Goal: Transaction & Acquisition: Purchase product/service

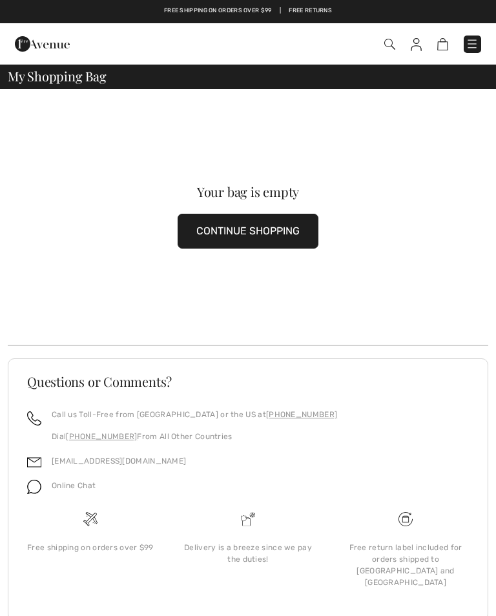
click at [470, 39] on img at bounding box center [471, 43] width 13 height 13
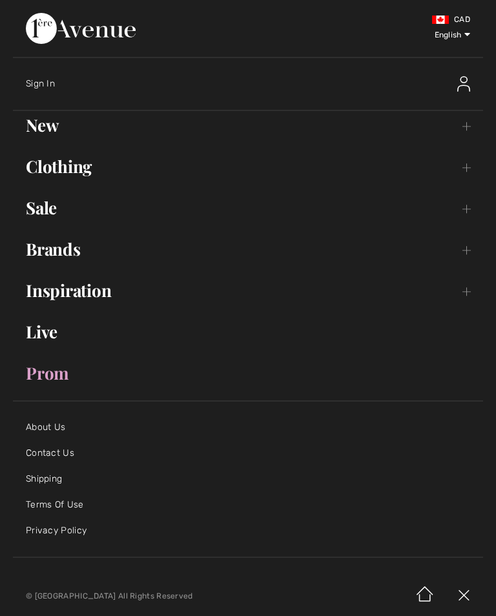
click at [45, 129] on link "New Toggle submenu" at bounding box center [248, 125] width 470 height 28
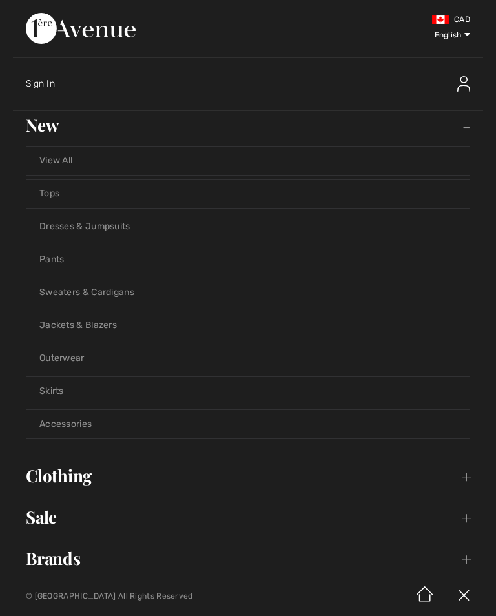
click at [64, 167] on link "View All" at bounding box center [247, 161] width 443 height 28
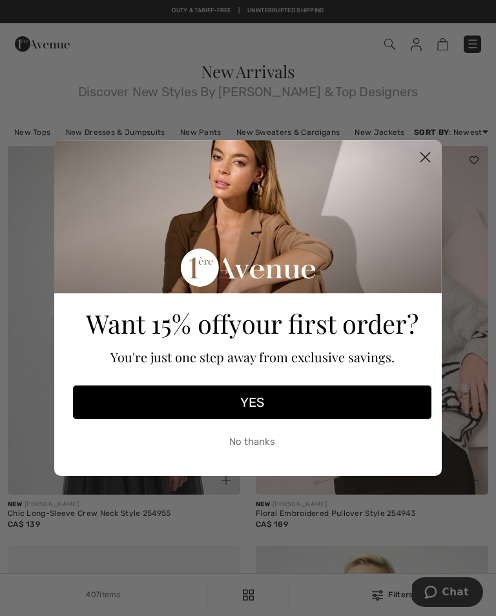
click at [429, 156] on circle "Close dialog" at bounding box center [424, 157] width 21 height 21
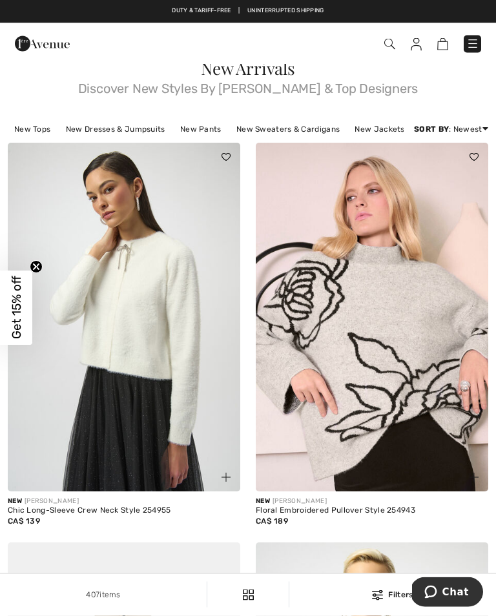
scroll to position [3, 0]
click at [164, 393] on img at bounding box center [124, 317] width 232 height 349
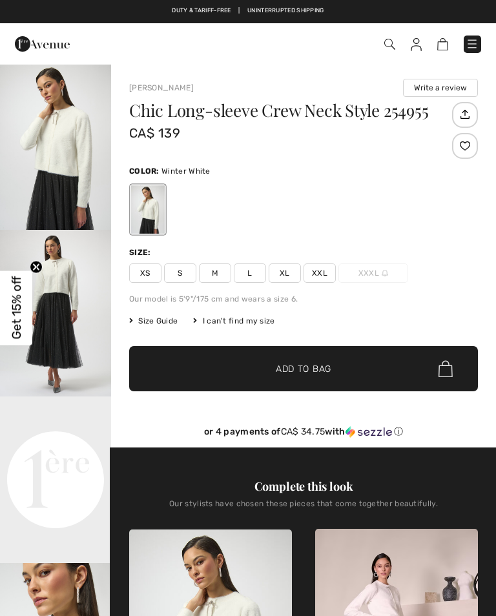
checkbox input "true"
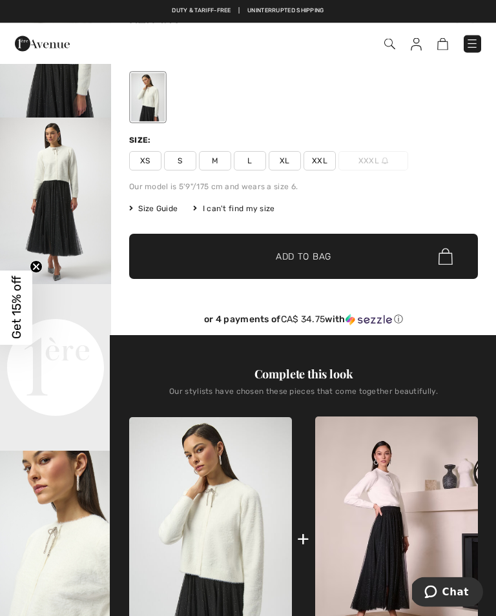
scroll to position [28, 0]
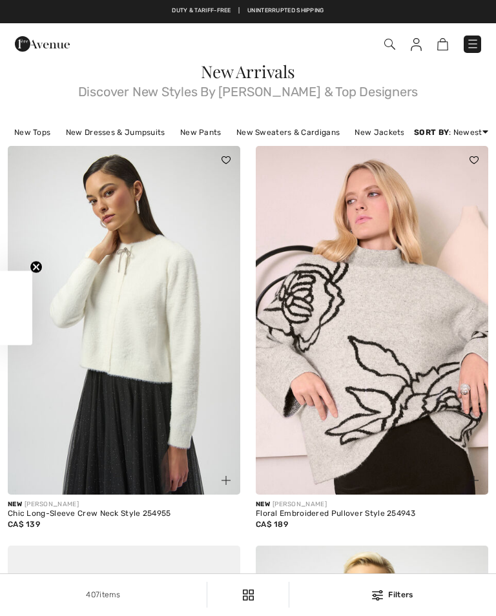
scroll to position [3, 0]
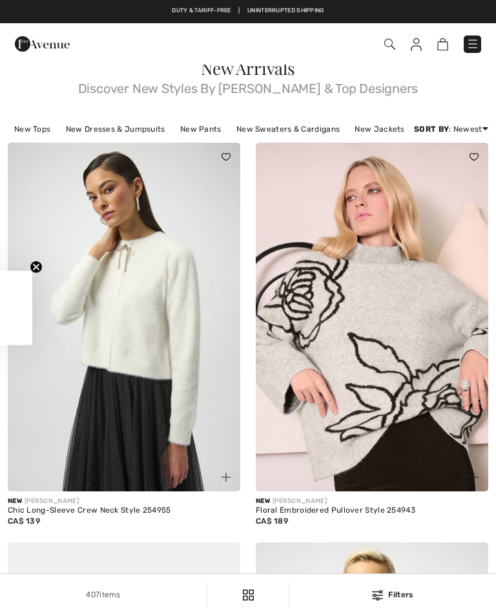
checkbox input "true"
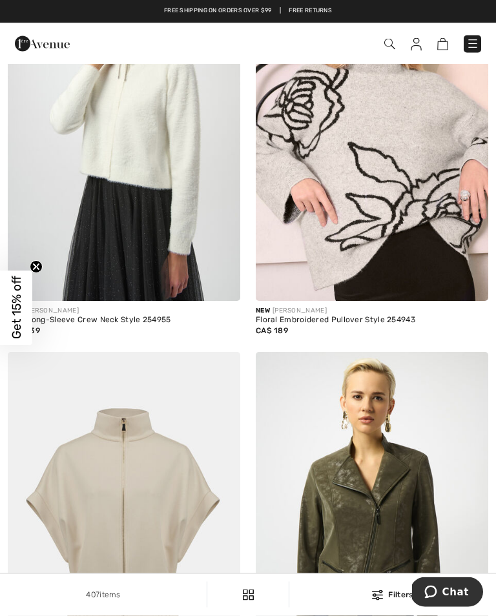
scroll to position [194, 0]
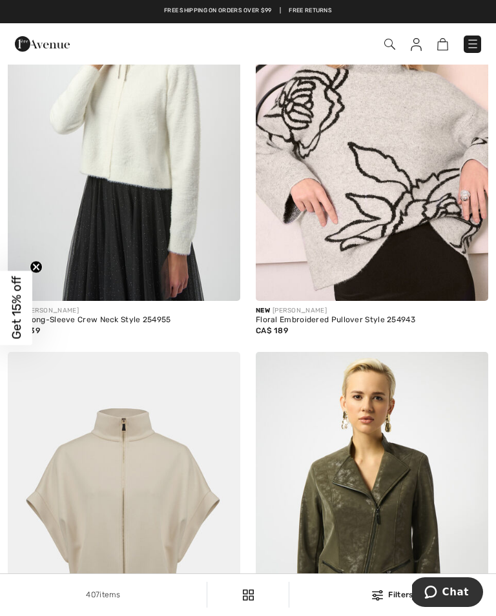
click at [409, 293] on img at bounding box center [372, 126] width 232 height 349
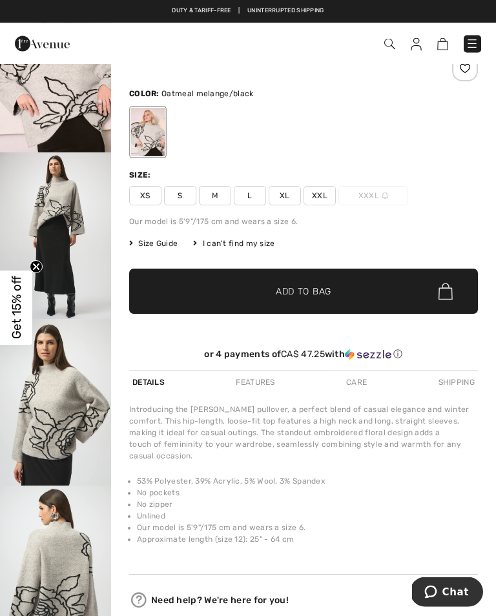
scroll to position [62, 0]
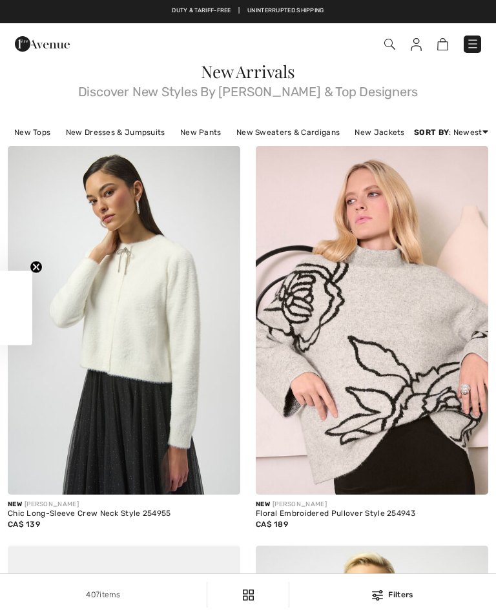
scroll to position [214, 0]
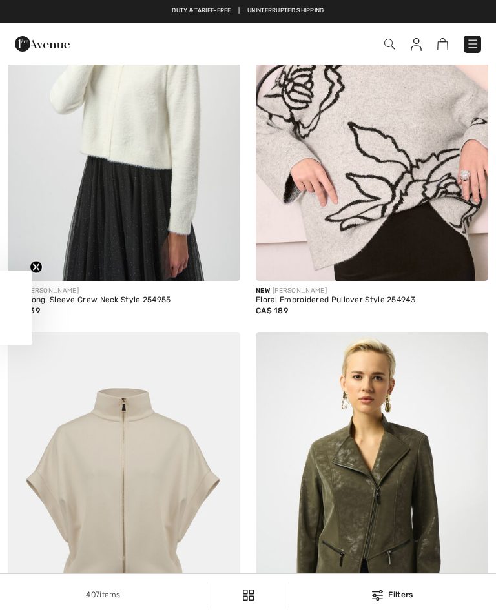
checkbox input "true"
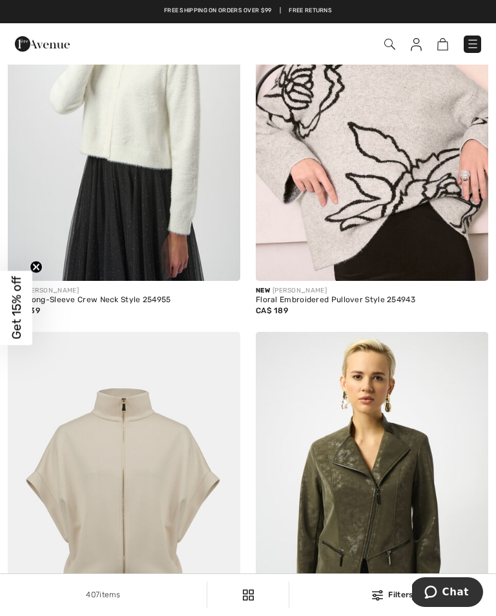
click at [186, 262] on img at bounding box center [124, 106] width 232 height 349
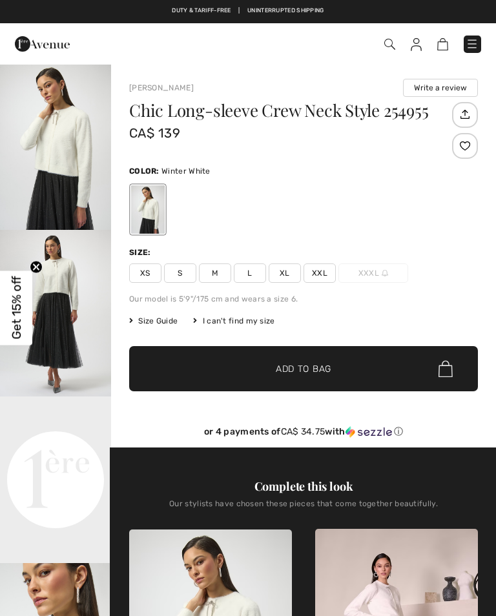
scroll to position [513, 0]
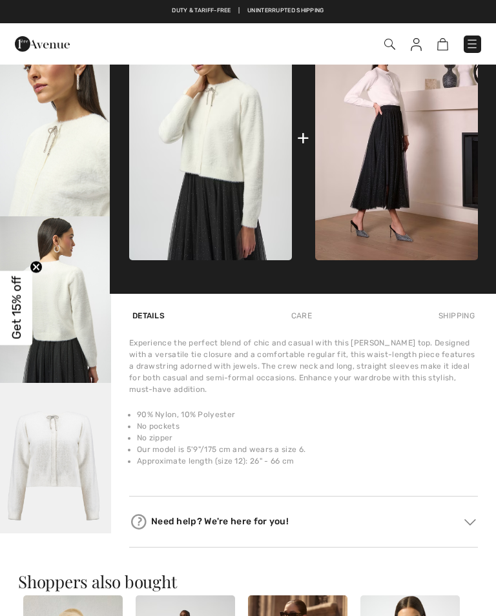
checkbox input "true"
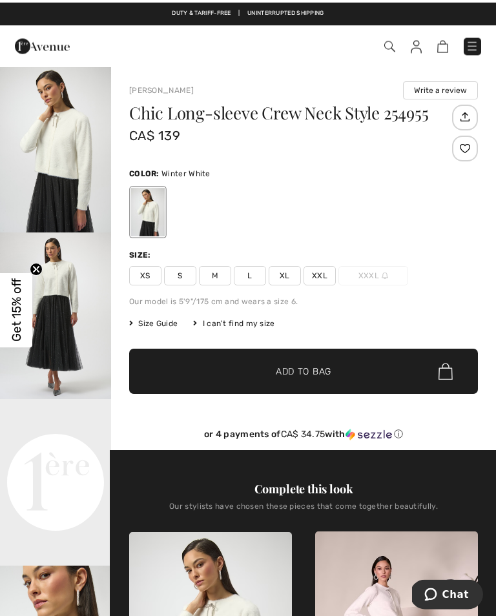
scroll to position [0, 0]
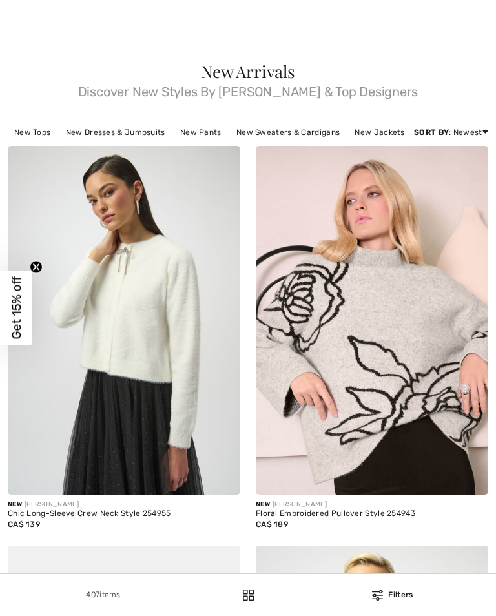
checkbox input "true"
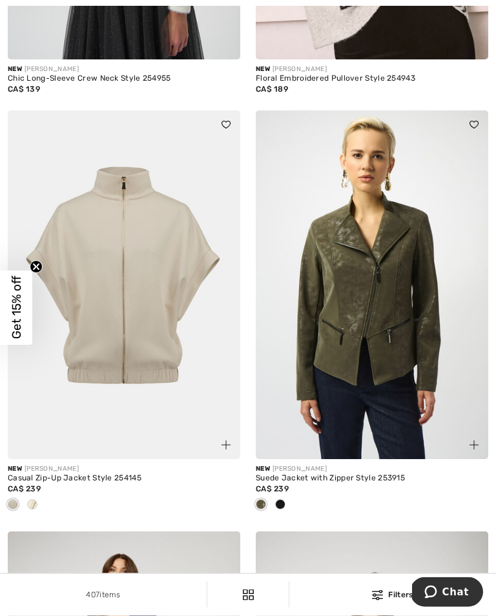
scroll to position [435, 0]
click at [116, 483] on div "Casual Zip-Up Jacket Style 254145" at bounding box center [124, 478] width 232 height 9
click at [164, 361] on img at bounding box center [124, 284] width 232 height 349
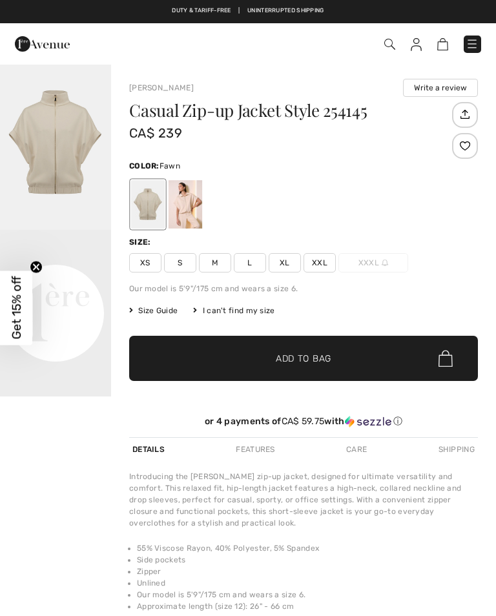
checkbox input "true"
click at [185, 198] on div at bounding box center [185, 204] width 34 height 48
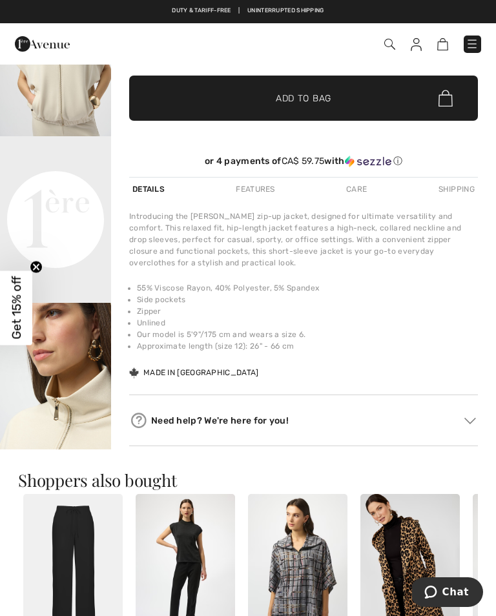
scroll to position [152, 0]
